Goal: Information Seeking & Learning: Learn about a topic

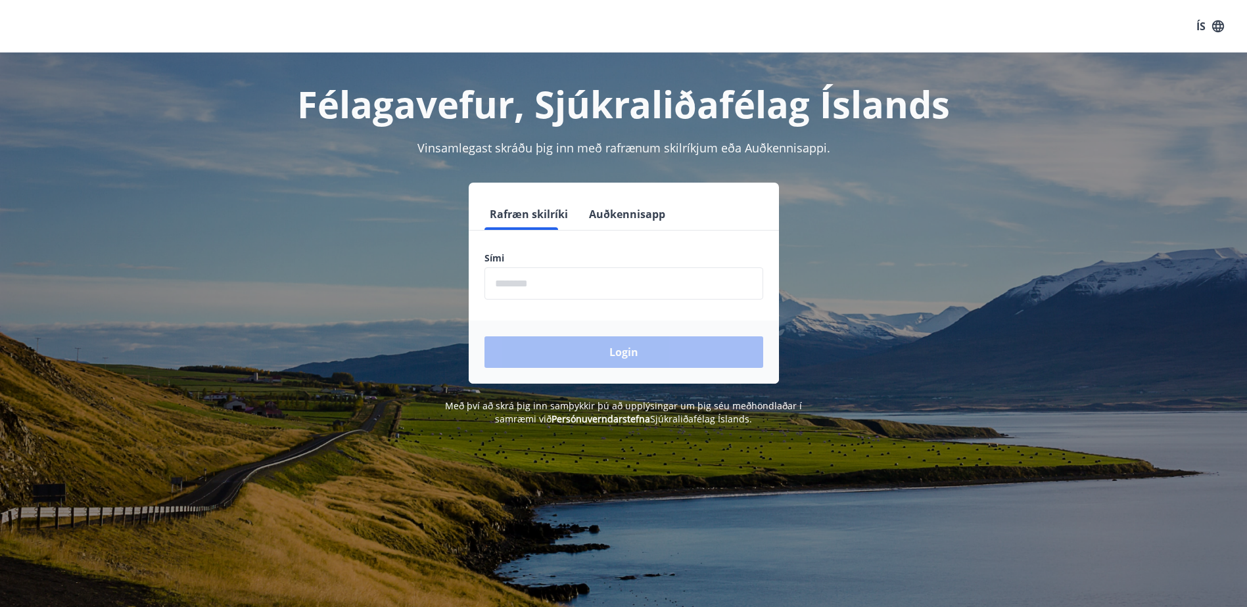
click at [513, 283] on input "phone" at bounding box center [623, 284] width 279 height 32
type input "********"
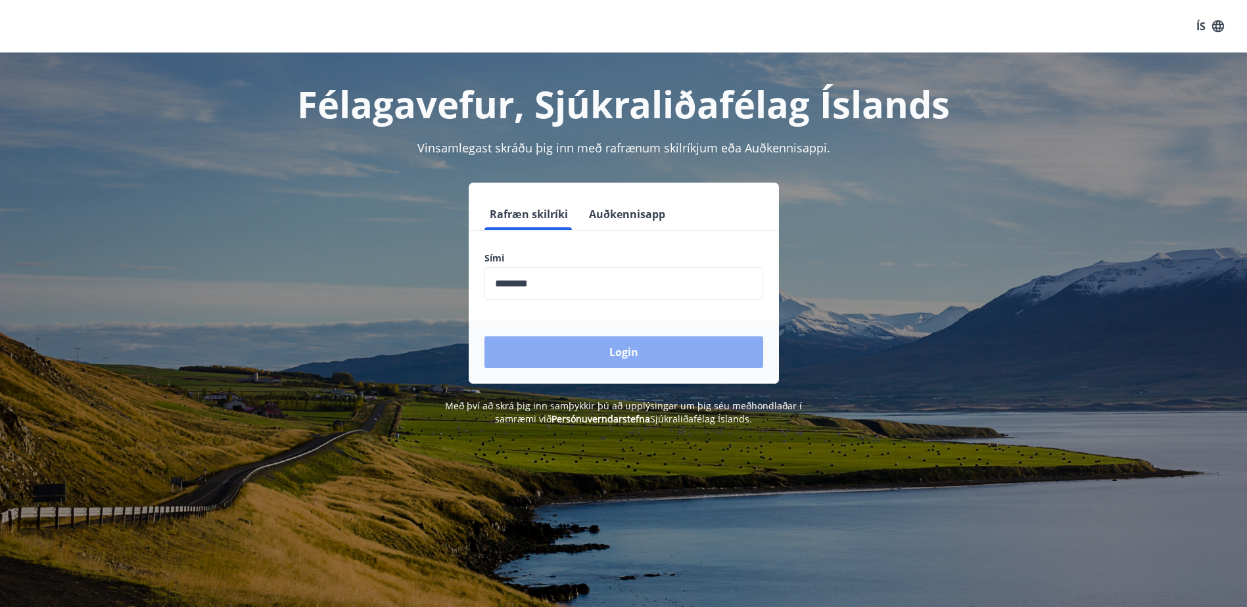
click at [574, 354] on button "Login" at bounding box center [623, 353] width 279 height 32
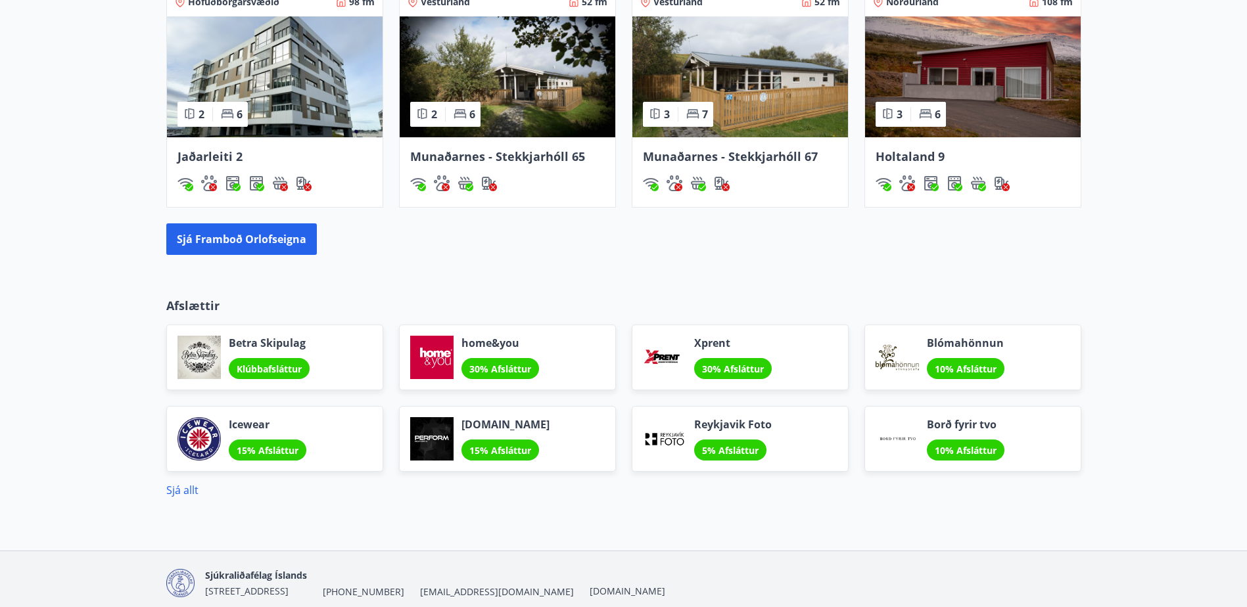
scroll to position [854, 0]
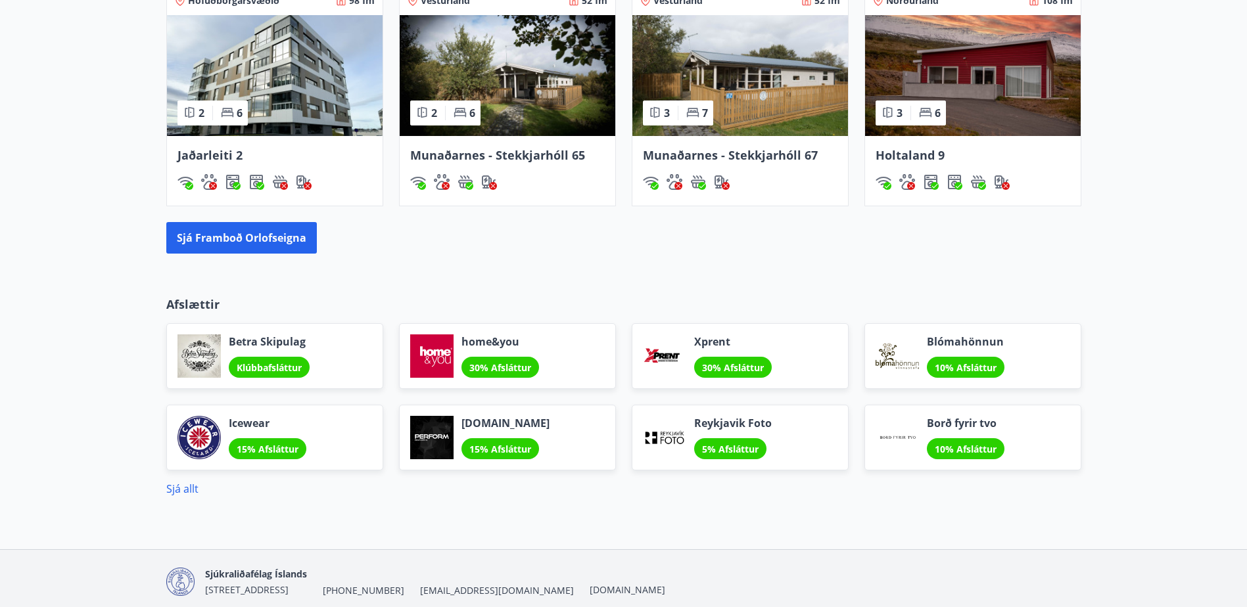
click at [183, 306] on p "Afslættir" at bounding box center [623, 304] width 915 height 17
click at [174, 489] on link "Sjá allt" at bounding box center [182, 489] width 32 height 14
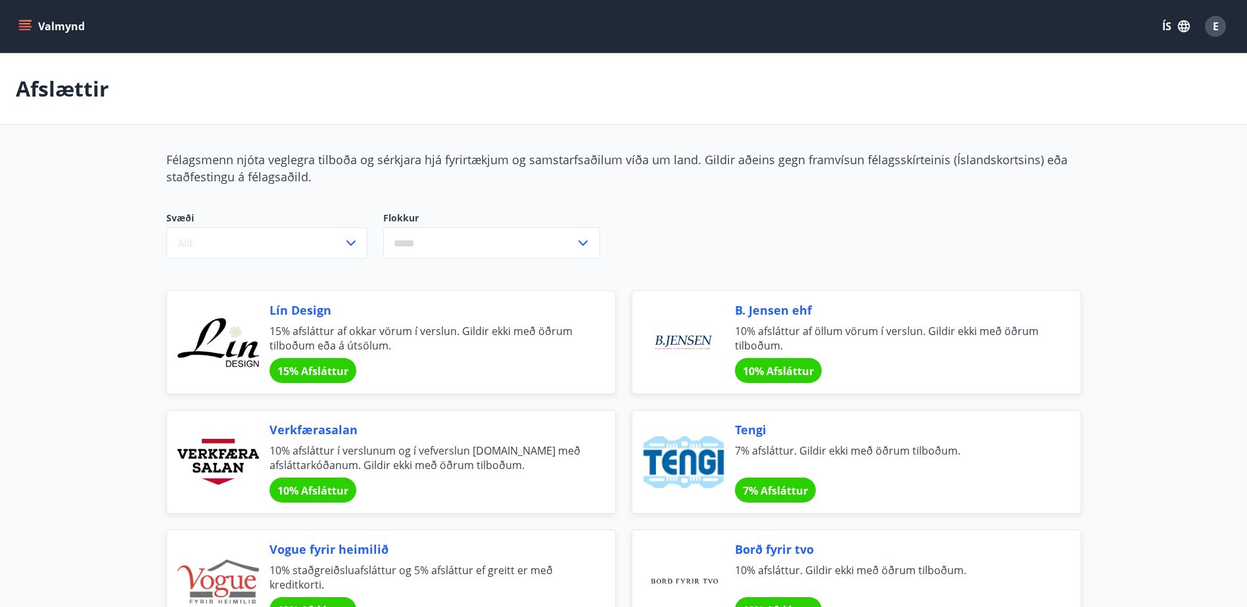
click at [586, 250] on icon at bounding box center [583, 243] width 16 height 16
click at [430, 298] on li "Bíllinn" at bounding box center [492, 295] width 216 height 24
type input "*******"
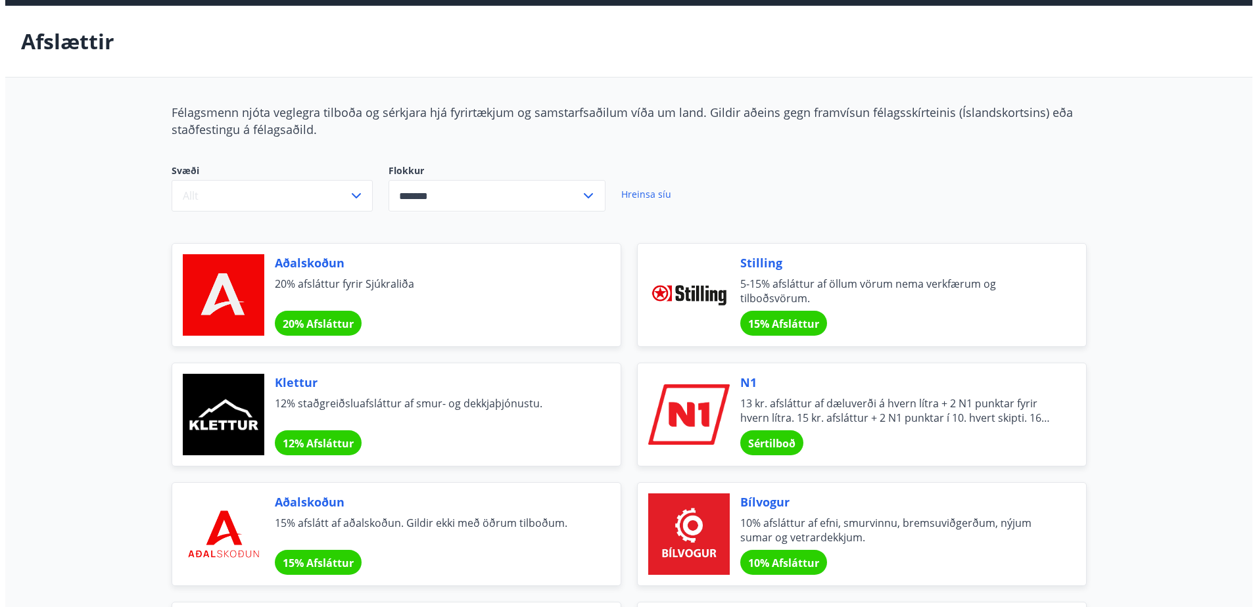
scroll to position [131, 0]
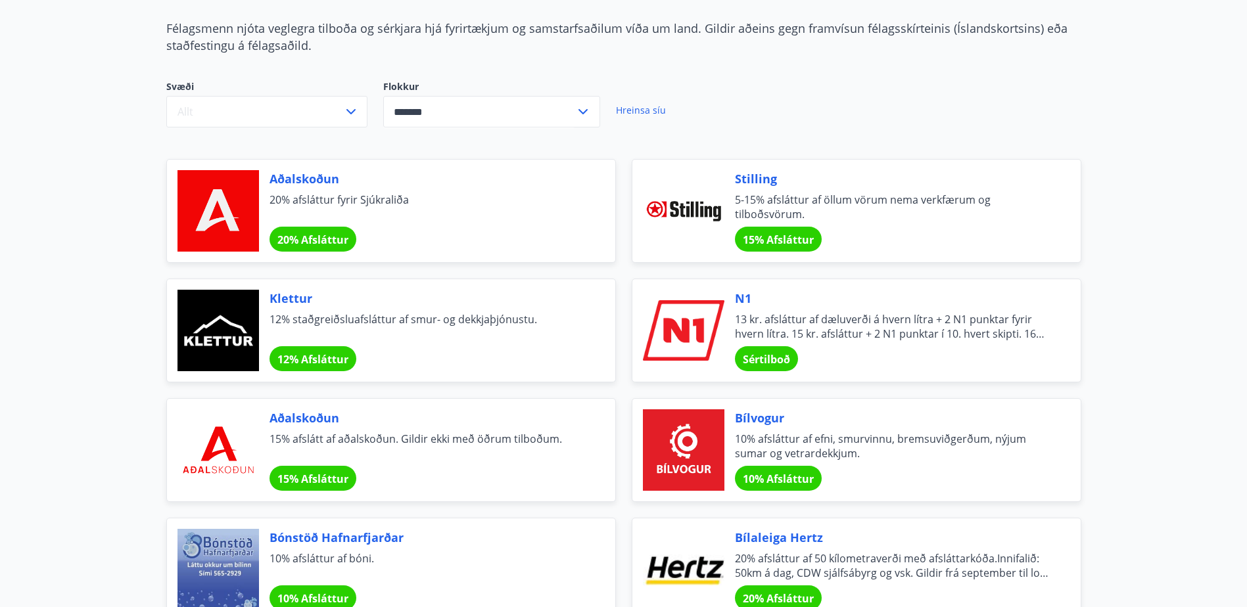
click at [229, 336] on div at bounding box center [217, 330] width 81 height 81
